Goal: Information Seeking & Learning: Learn about a topic

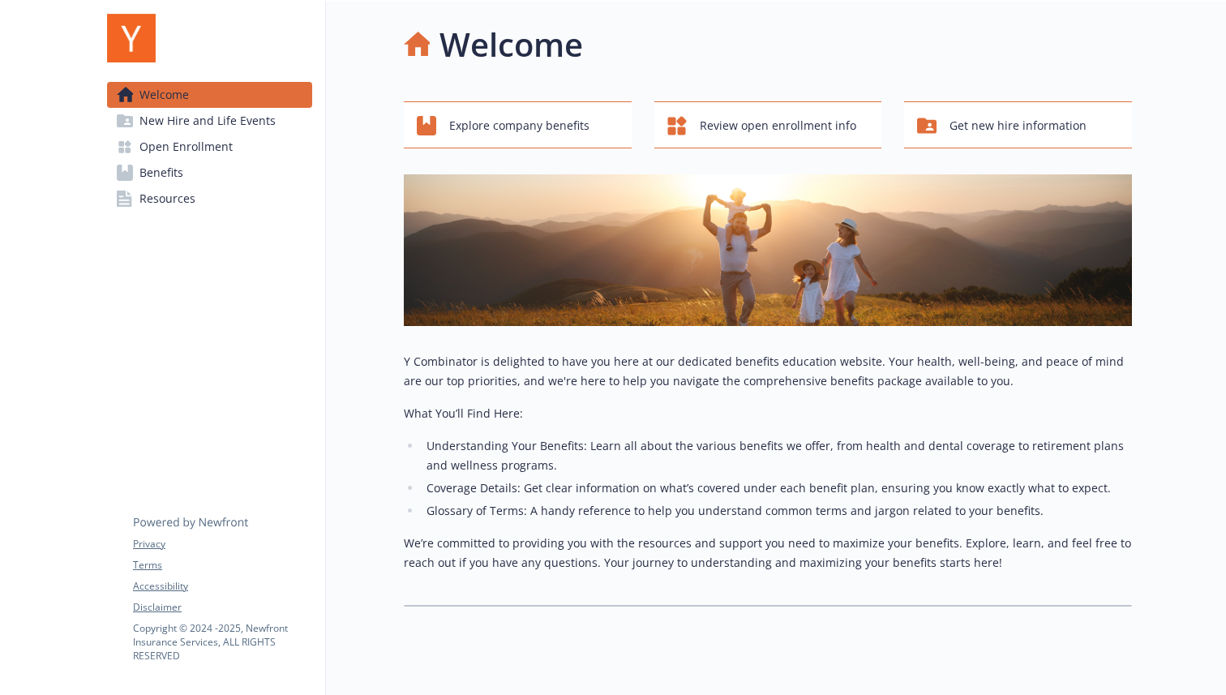
click at [249, 119] on span "New Hire and Life Events" at bounding box center [208, 121] width 136 height 26
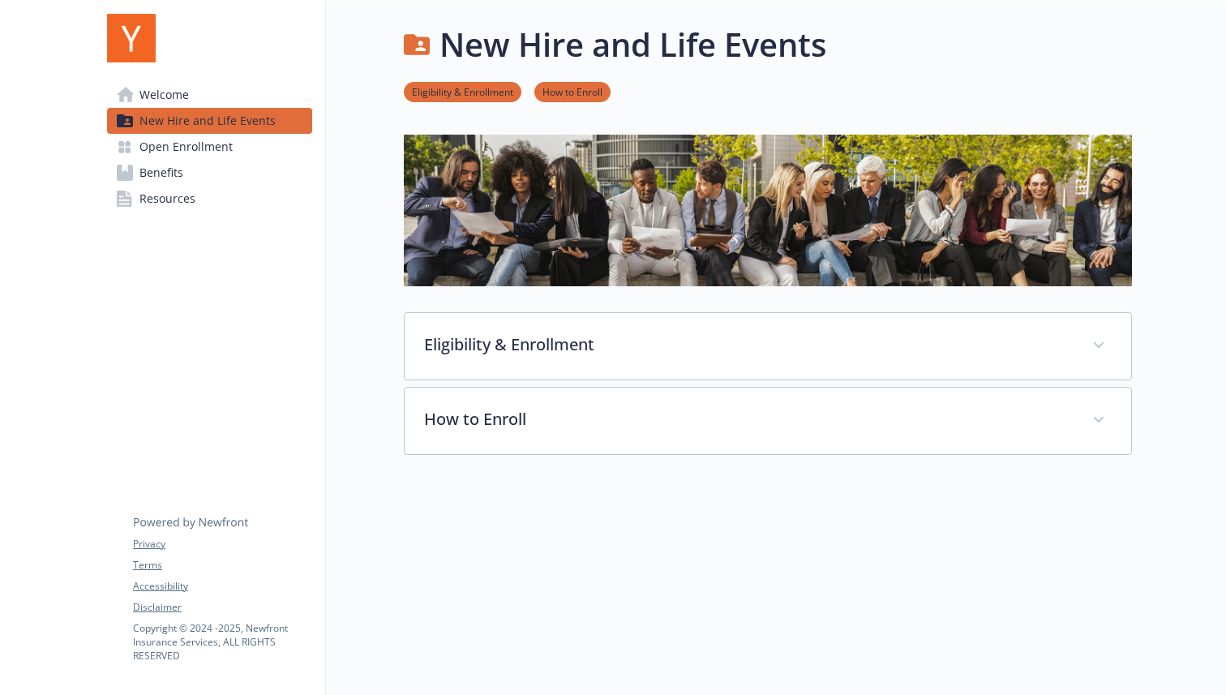
click at [221, 143] on span "Open Enrollment" at bounding box center [186, 147] width 93 height 26
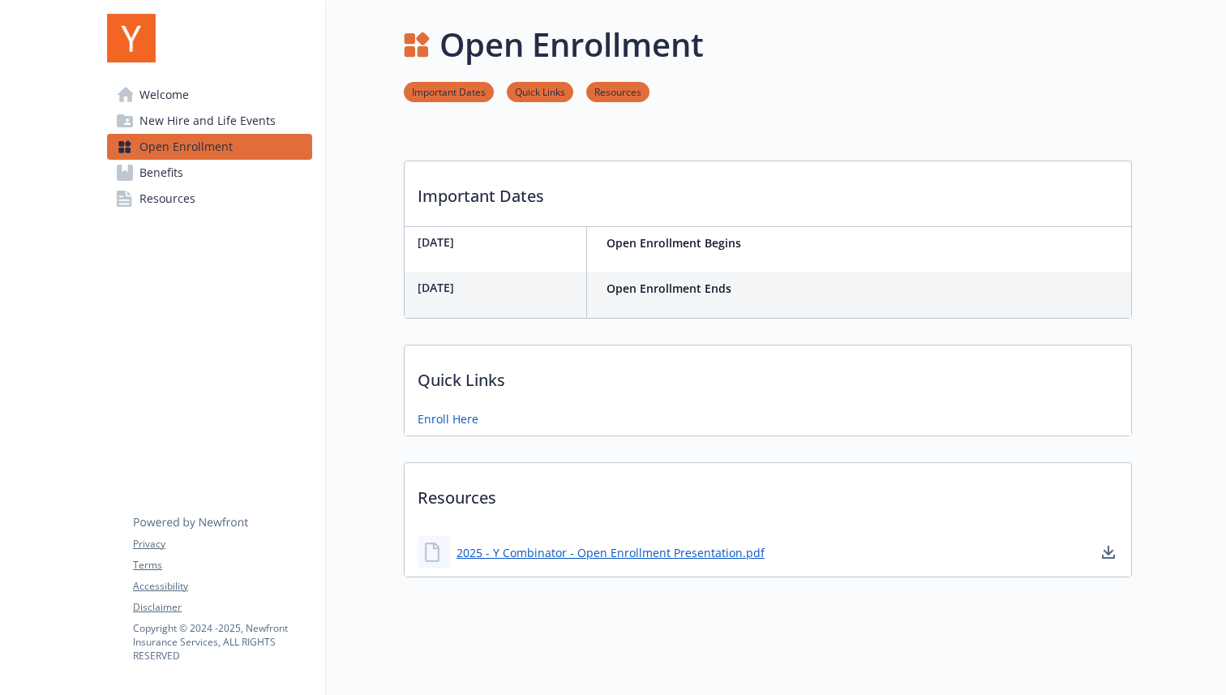
click at [217, 173] on link "Benefits" at bounding box center [209, 173] width 205 height 26
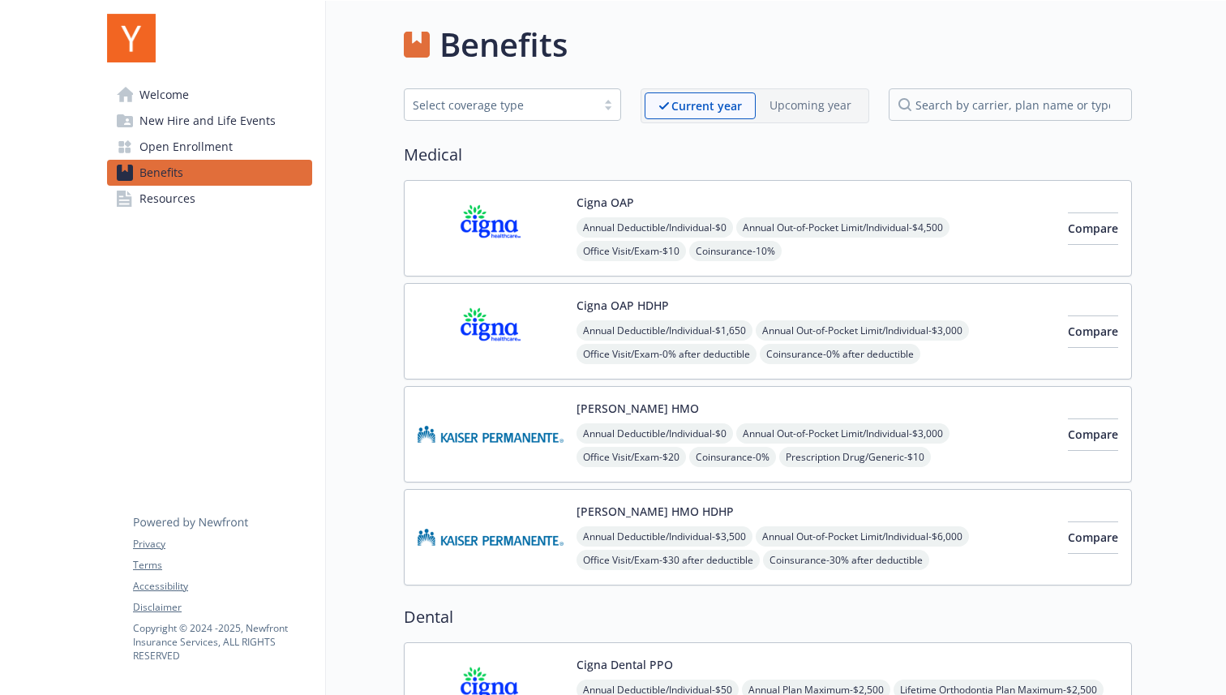
click at [213, 206] on link "Resources" at bounding box center [209, 199] width 205 height 26
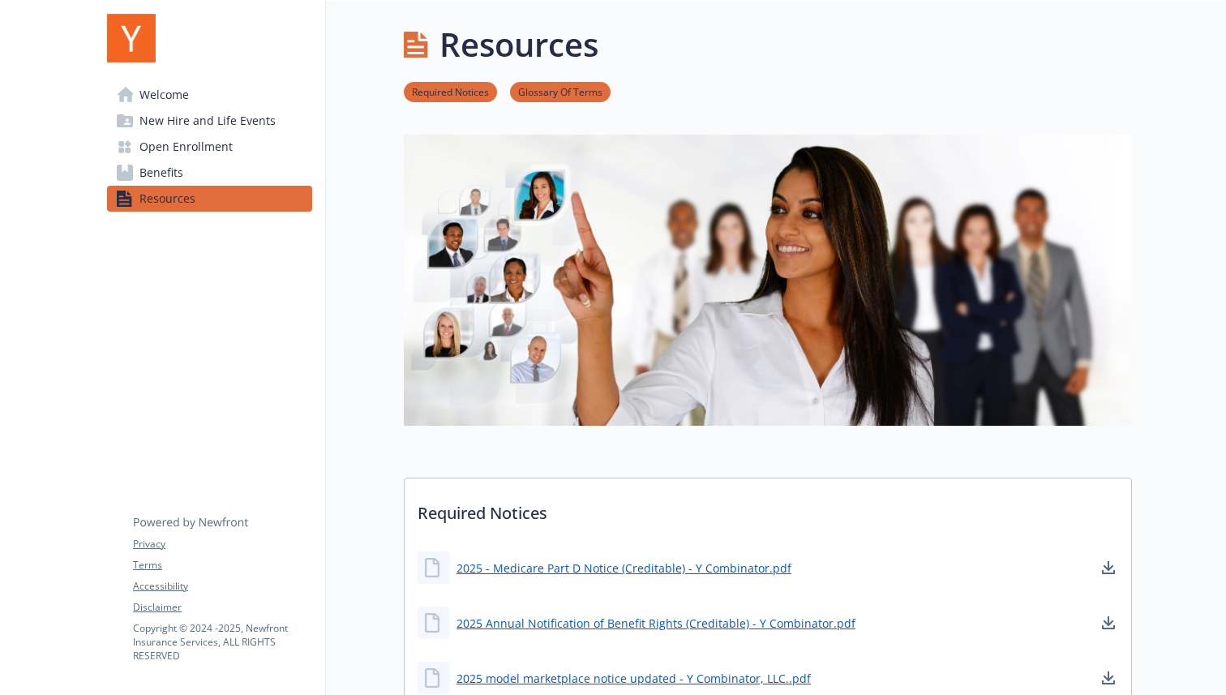
click at [172, 101] on span "Welcome" at bounding box center [164, 95] width 49 height 26
